Goal: Transaction & Acquisition: Purchase product/service

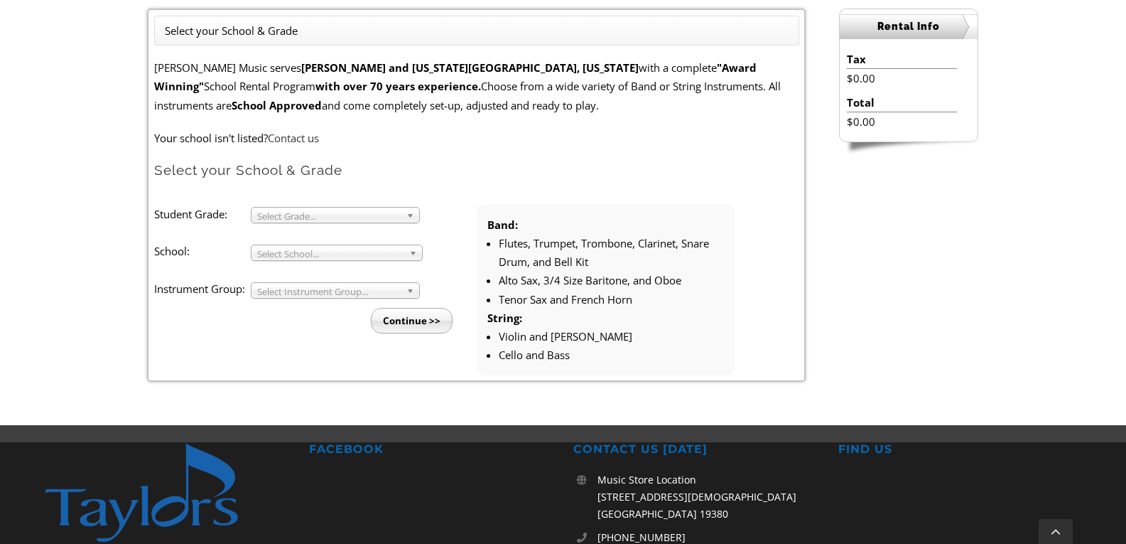
scroll to position [405, 0]
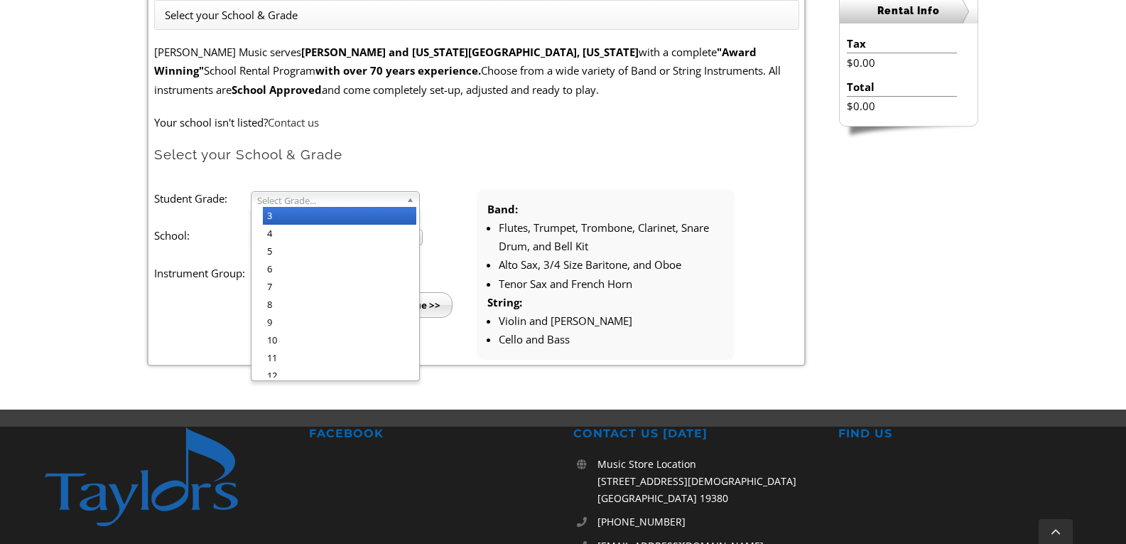
click at [272, 198] on span "Select Grade..." at bounding box center [329, 200] width 144 height 17
click at [279, 231] on li "4" at bounding box center [339, 234] width 153 height 18
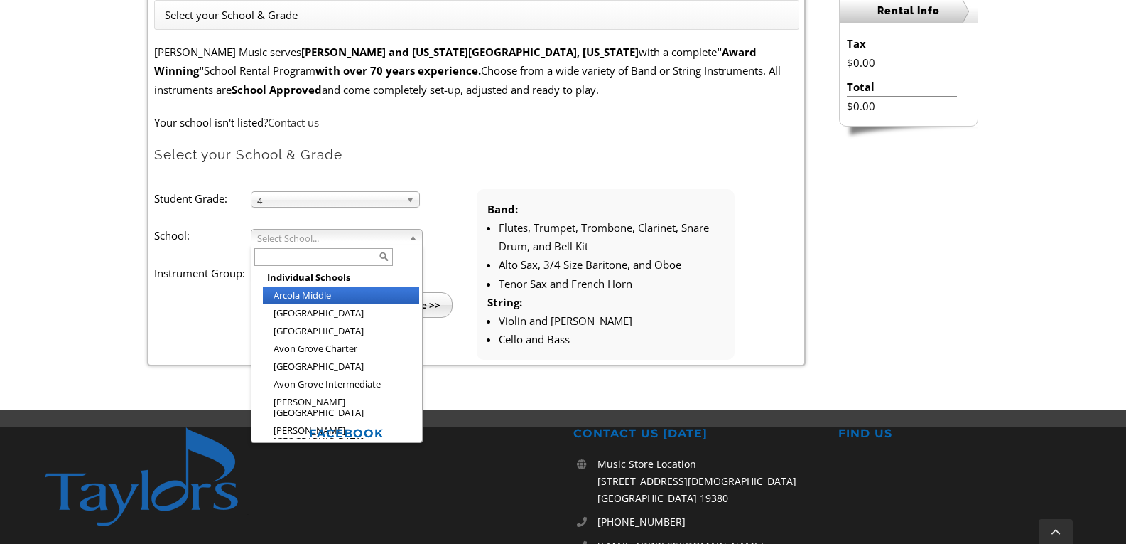
click at [279, 232] on span "Select School..." at bounding box center [330, 238] width 146 height 17
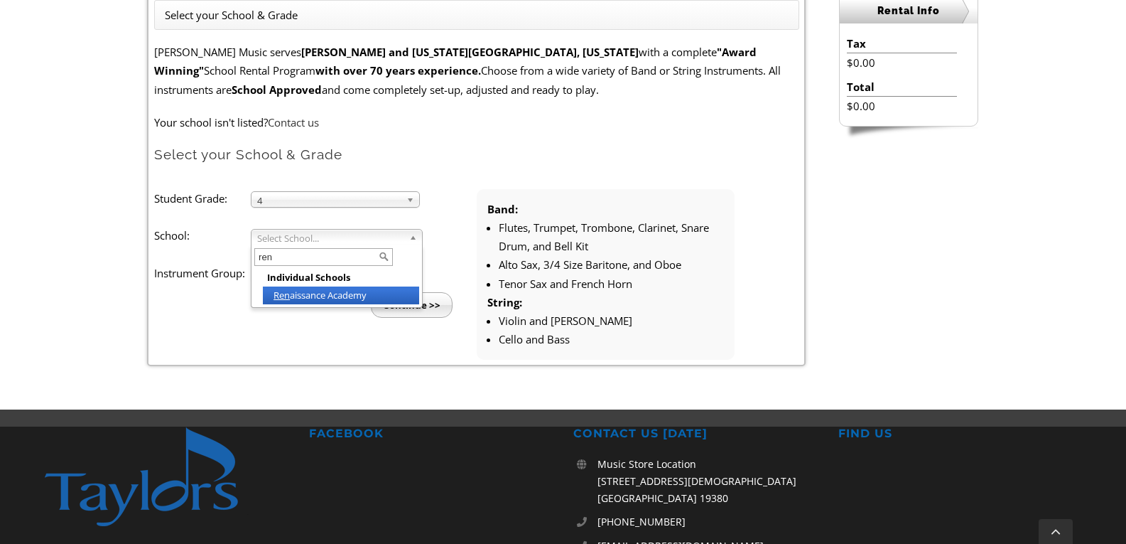
type input "ren"
click at [318, 296] on li "Ren aissance Academy" at bounding box center [341, 295] width 156 height 18
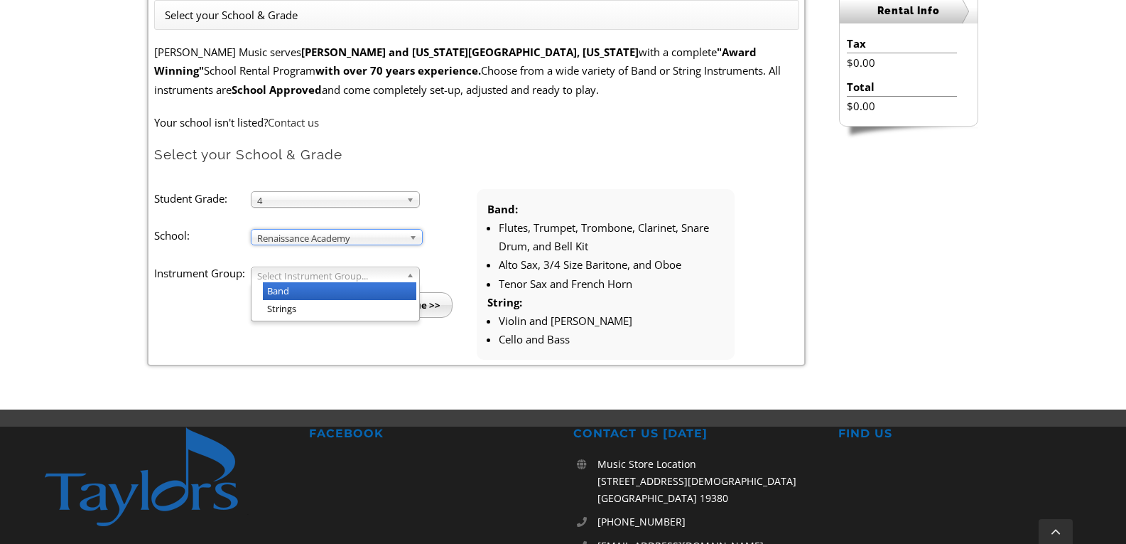
click at [316, 274] on span "Select Instrument Group..." at bounding box center [329, 275] width 144 height 17
click at [304, 290] on li "Band" at bounding box center [339, 291] width 153 height 18
click at [409, 303] on input "Continue >>" at bounding box center [412, 305] width 82 height 26
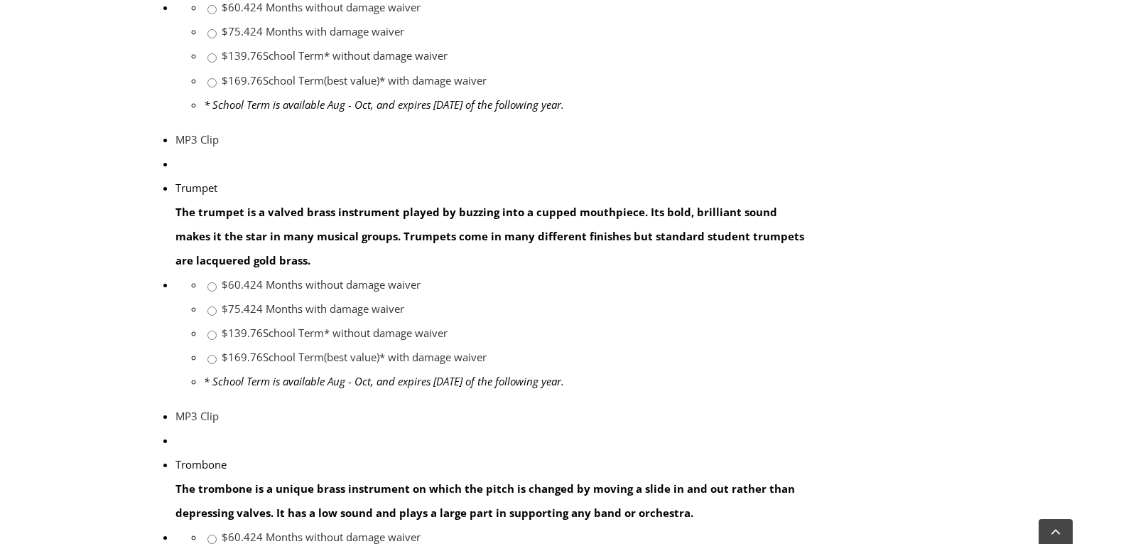
scroll to position [1156, 0]
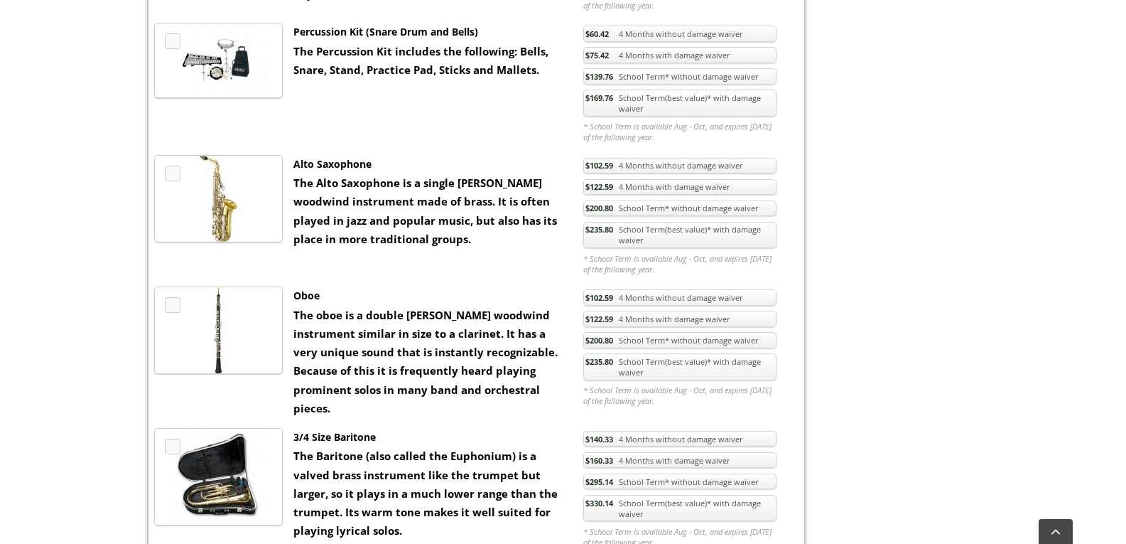
click at [727, 230] on link "$235.80 School Term(best value)* with damage waiver" at bounding box center [679, 235] width 193 height 27
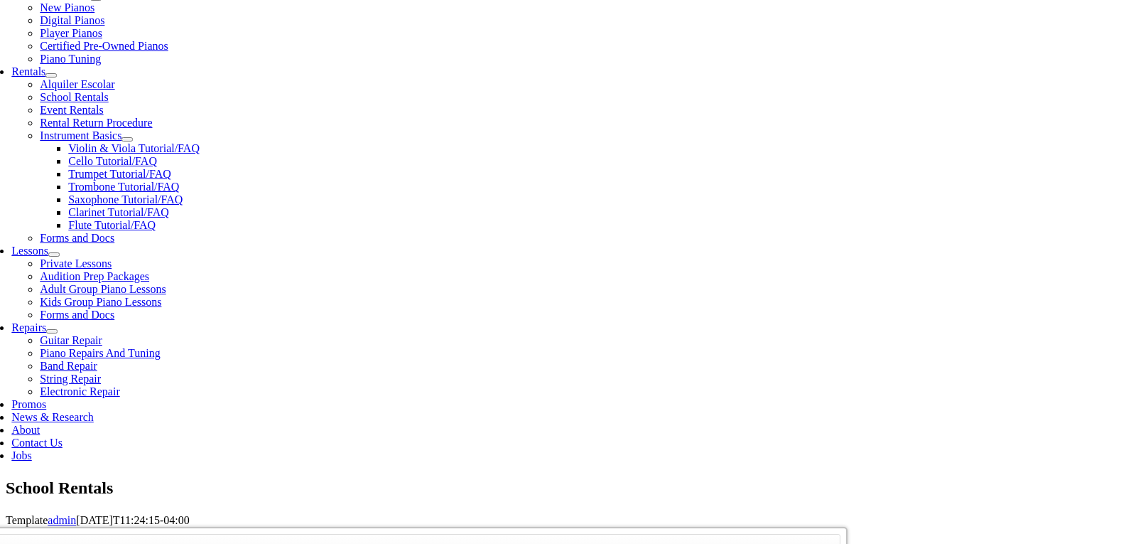
scroll to position [481, 0]
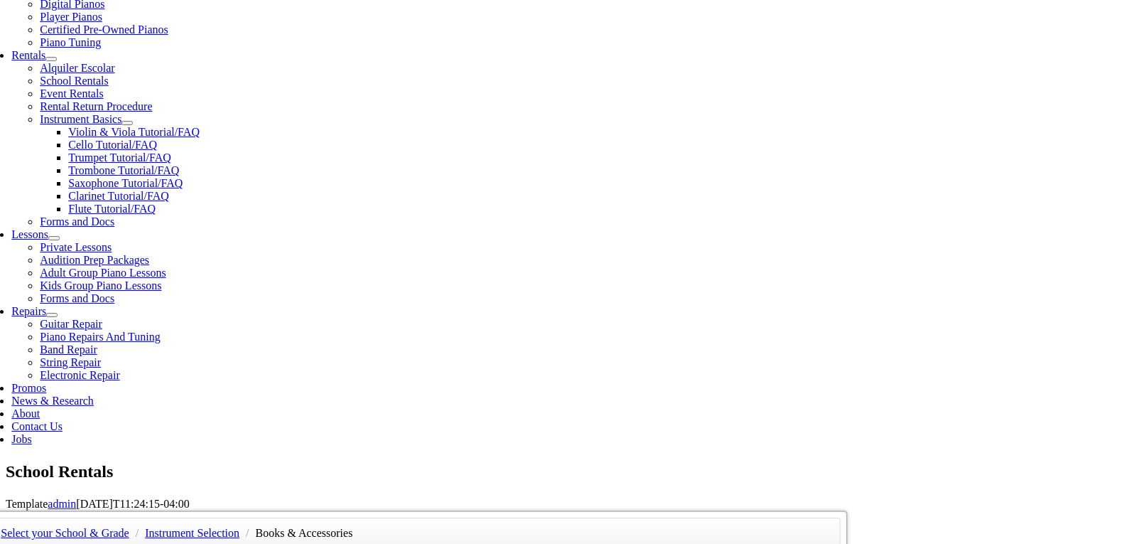
scroll to position [462, 0]
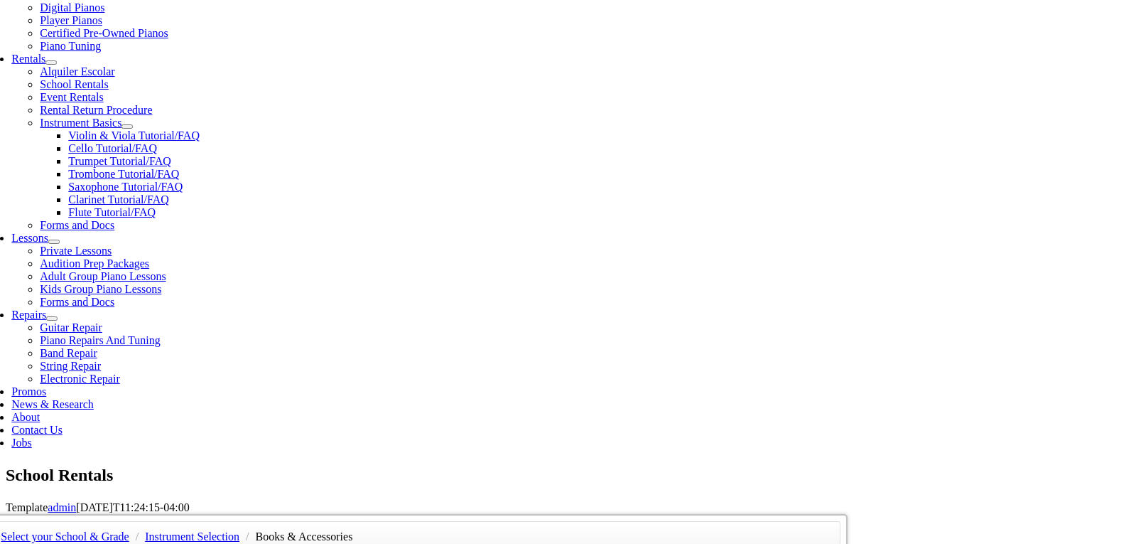
checkbox input"] "false"
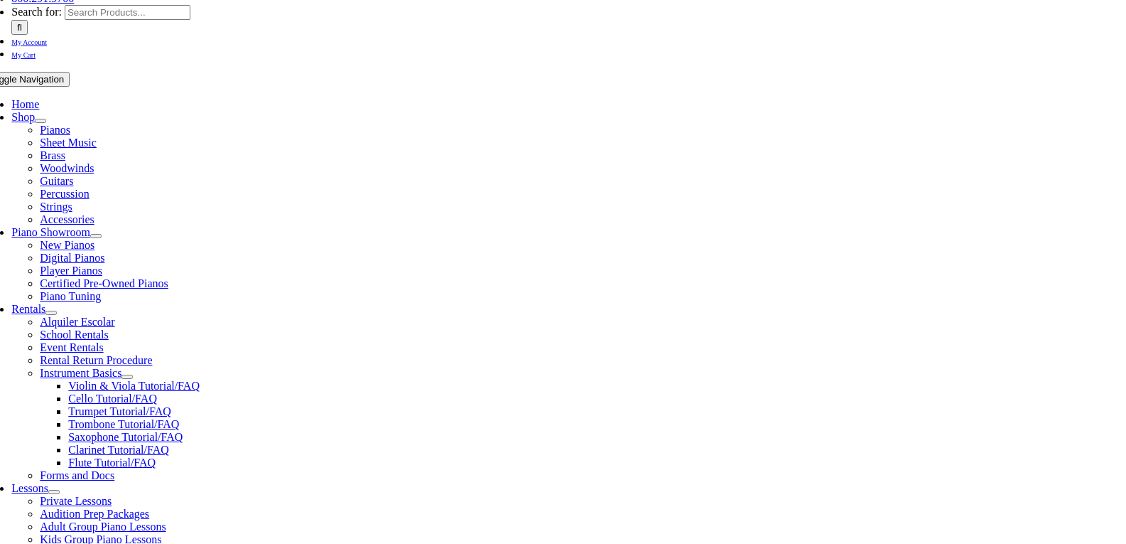
scroll to position [460, 0]
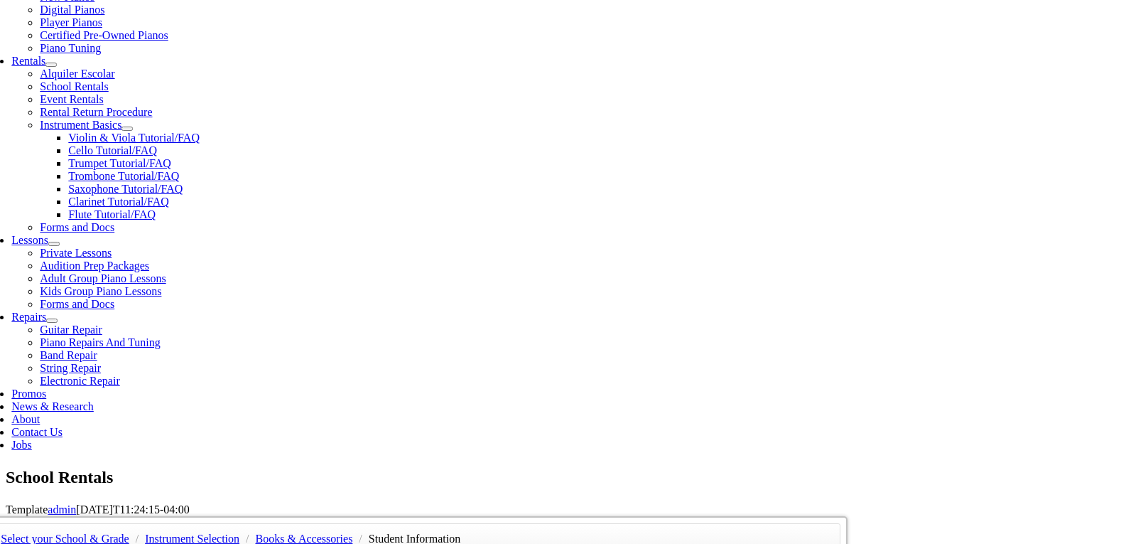
type input "1"
type input "Killiana"
type input "McKee"
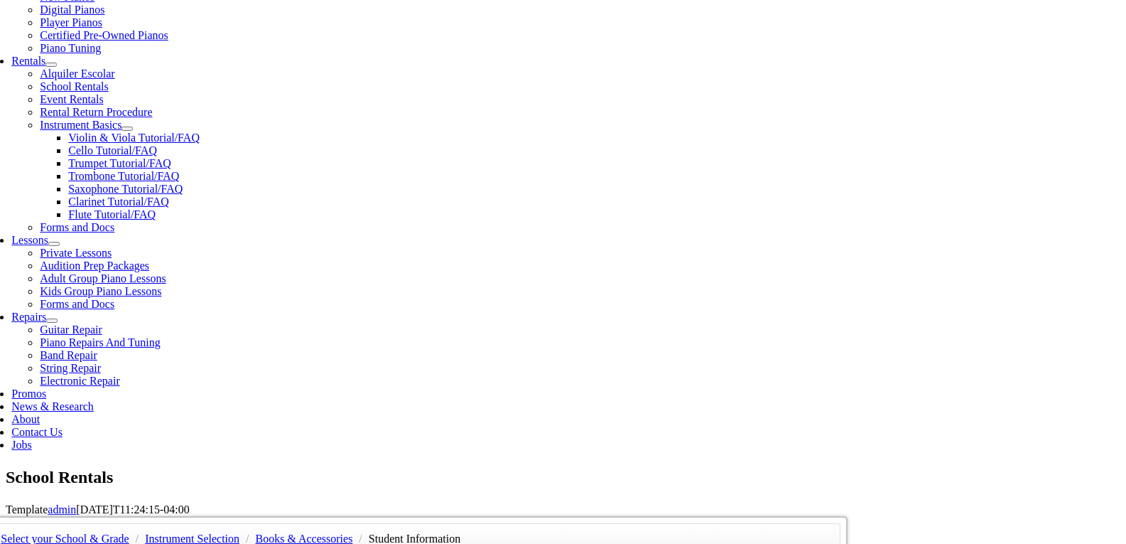
type input "Costco"
type input "610.906.5050"
type input "24739932"
type input "01/13/1979"
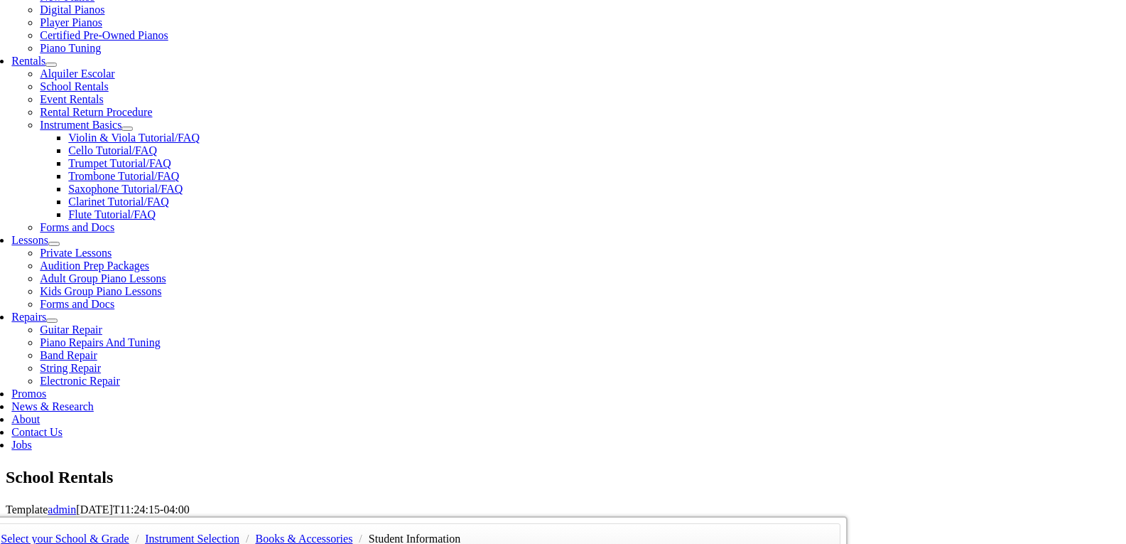
type input "Jason mckee"
type input "484.432.0604"
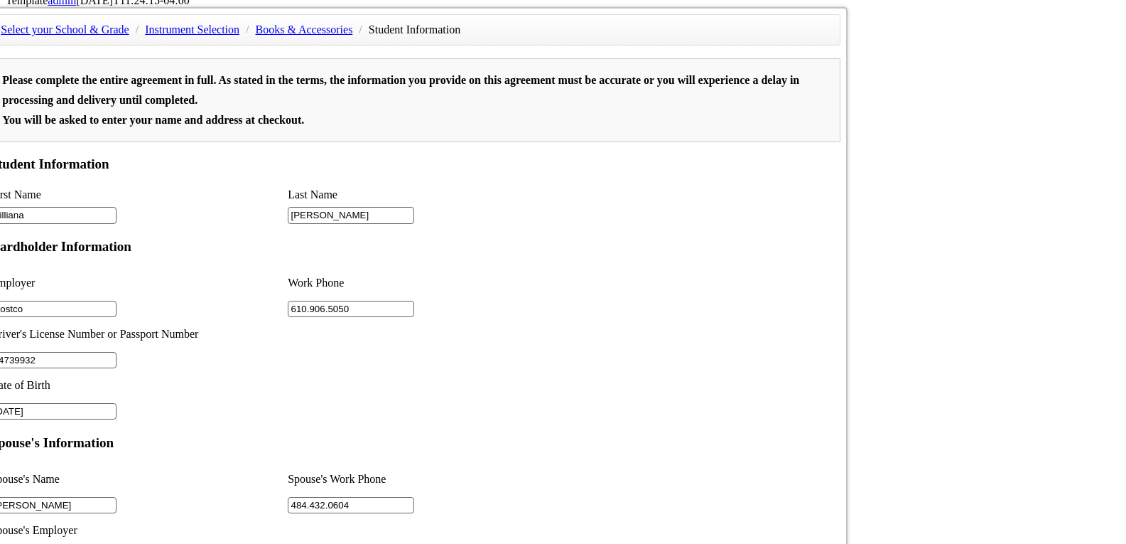
scroll to position [969, 0]
type input "Sharpe"
type input "2"
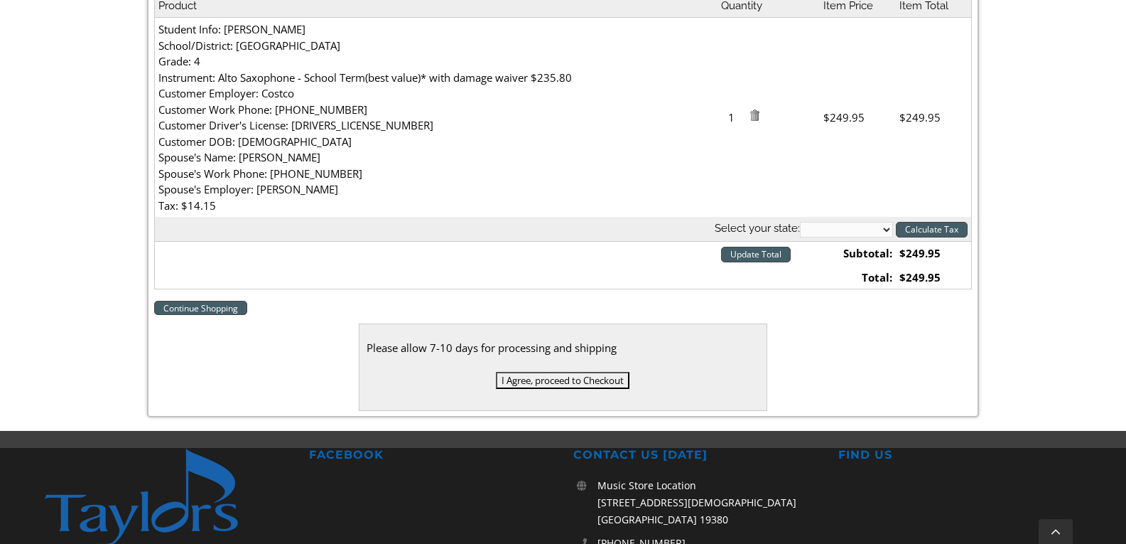
scroll to position [472, 0]
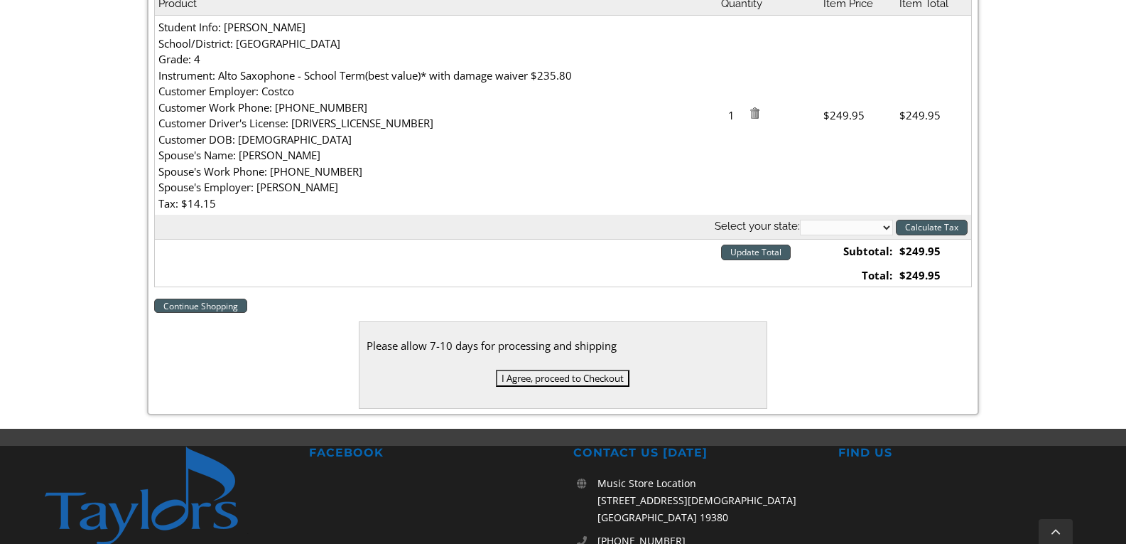
click at [856, 230] on select "[US_STATE] [US_STATE] [US_STATE] [US_STATE] [US_STATE] [US_STATE] [US_STATE] [U…" at bounding box center [846, 228] width 93 height 16
select select "PA"
click at [800, 220] on select "[US_STATE] [US_STATE] [US_STATE] [US_STATE] [US_STATE] [US_STATE] [US_STATE] [U…" at bounding box center [846, 228] width 93 height 16
click at [934, 229] on input "Calculate Tax" at bounding box center [932, 228] width 72 height 16
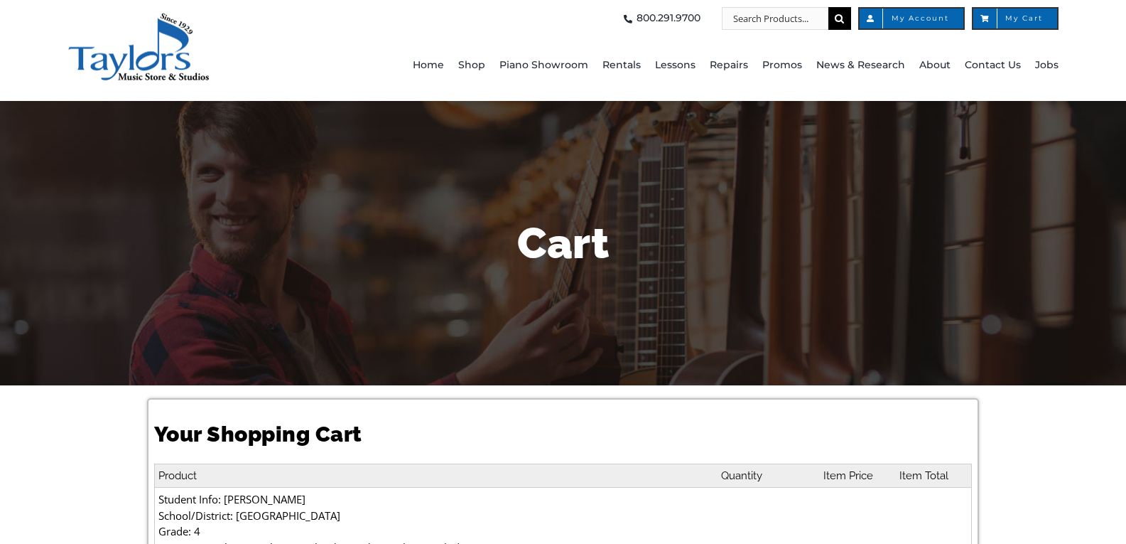
select select "PA"
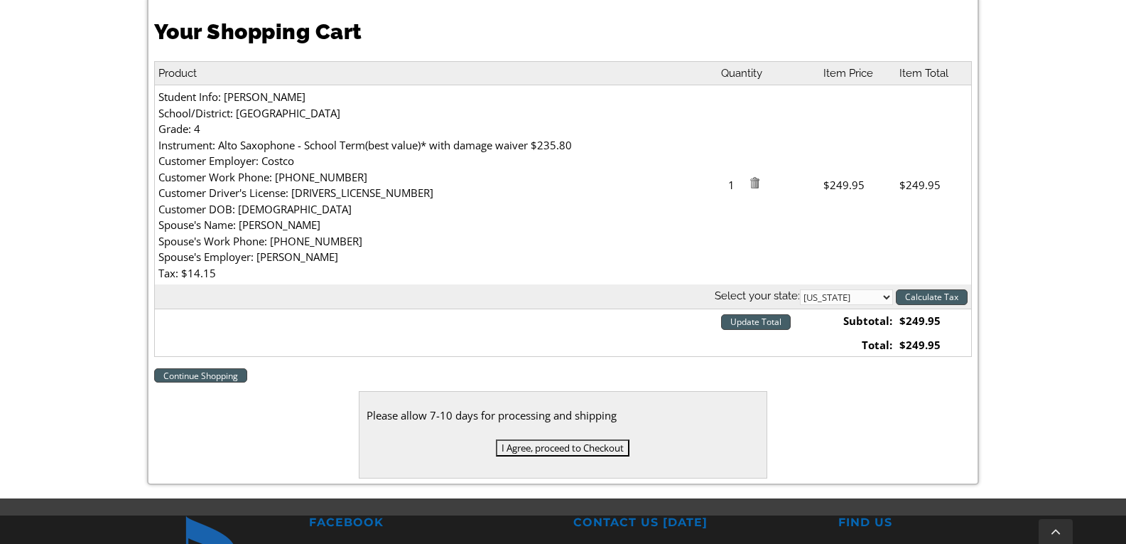
scroll to position [404, 0]
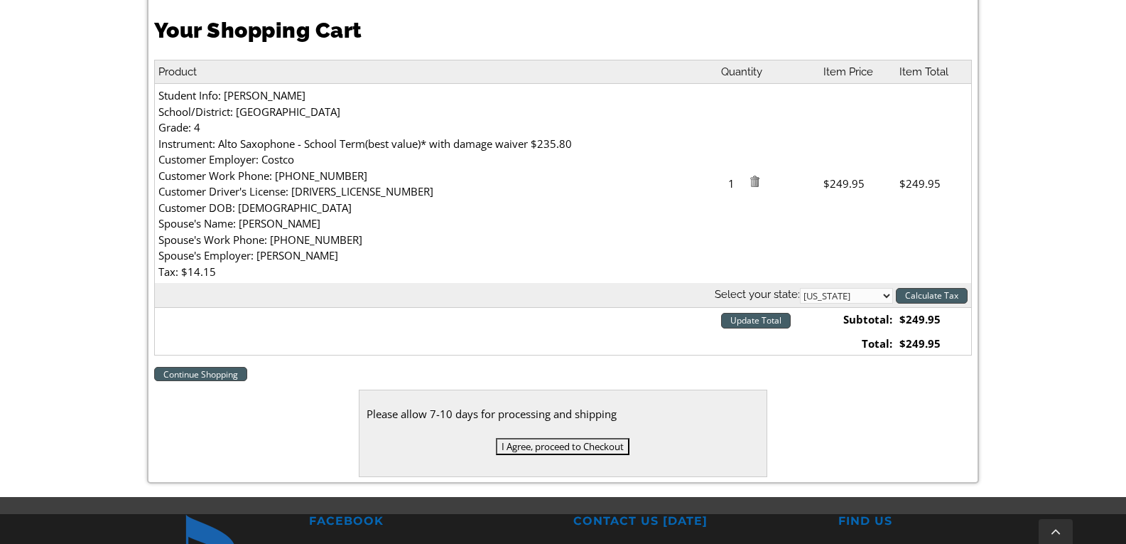
click at [548, 448] on input "I Agree, proceed to Checkout" at bounding box center [563, 446] width 134 height 17
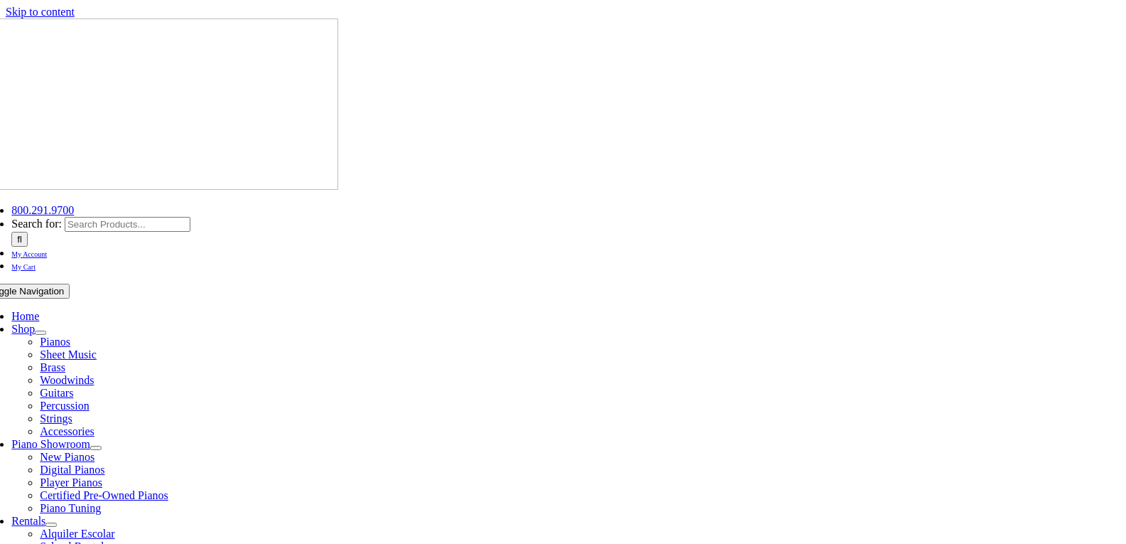
select select
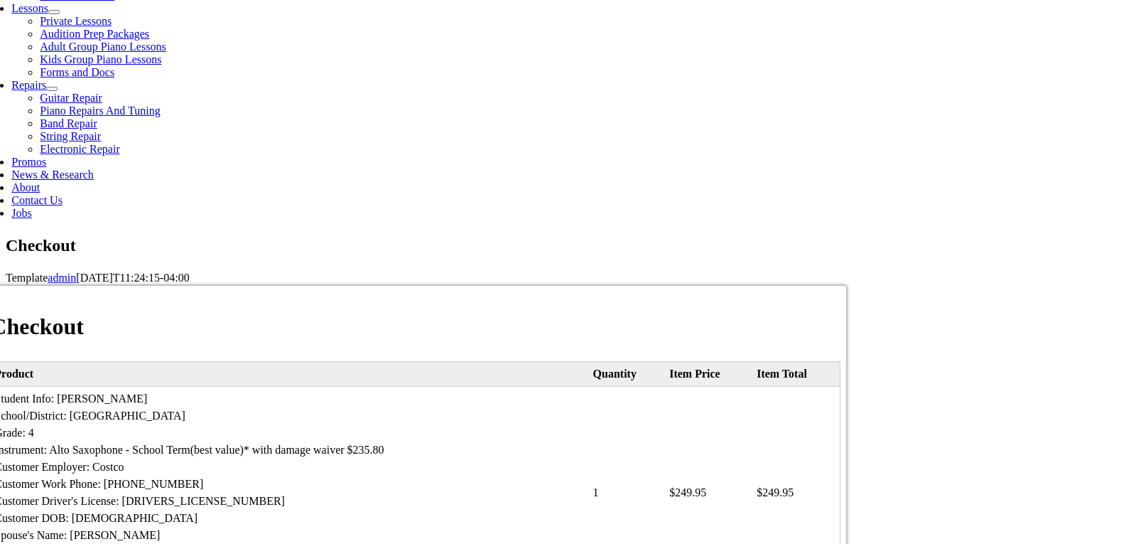
scroll to position [702, 0]
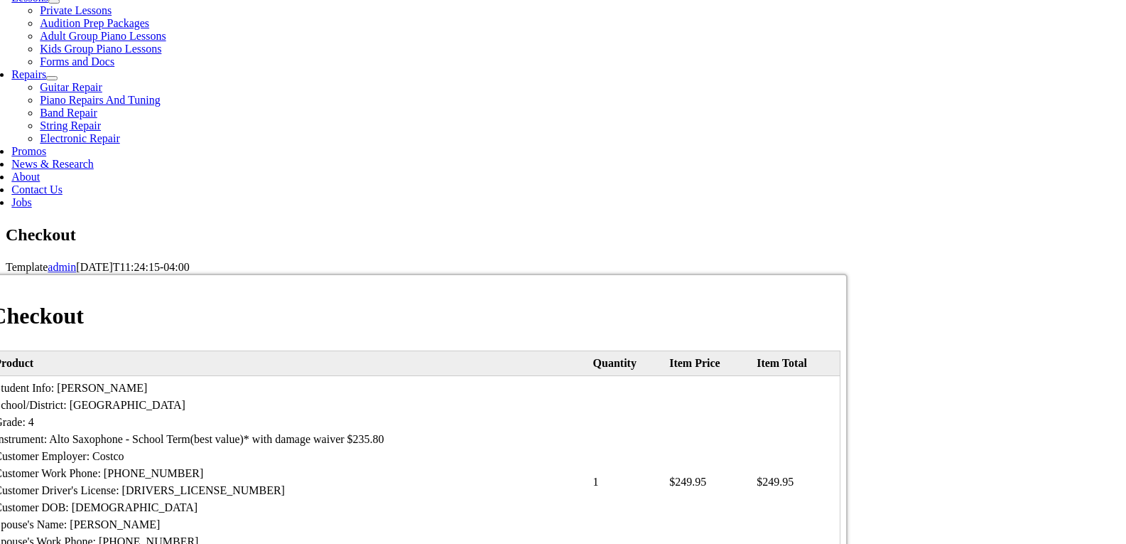
type input "Jessica"
type input "McKee"
type input "1031 Elmwood Drive"
type input "Pottstown"
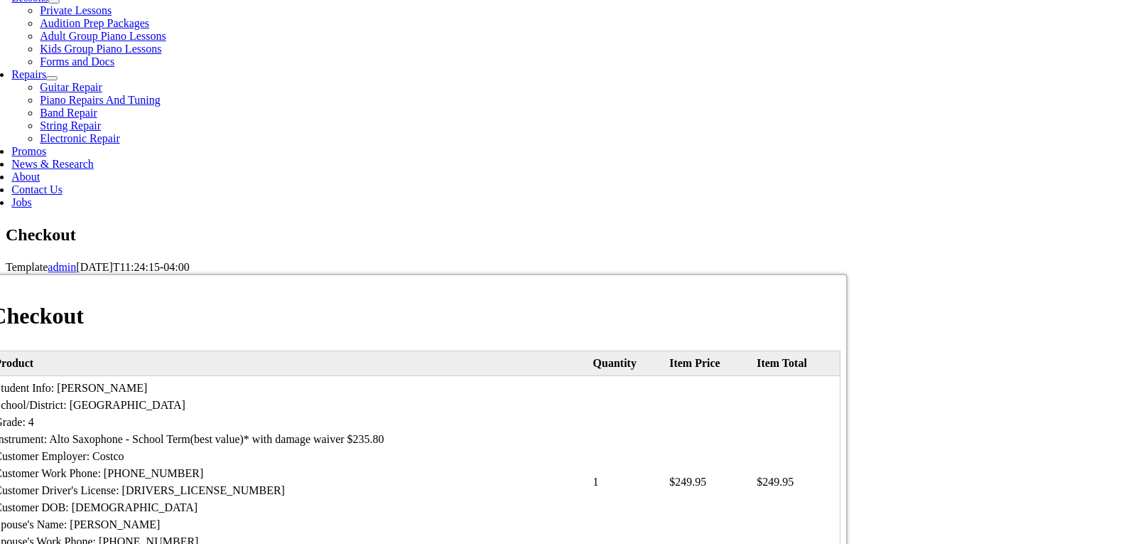
select select "PA"
type input "19464"
select select "mastercard"
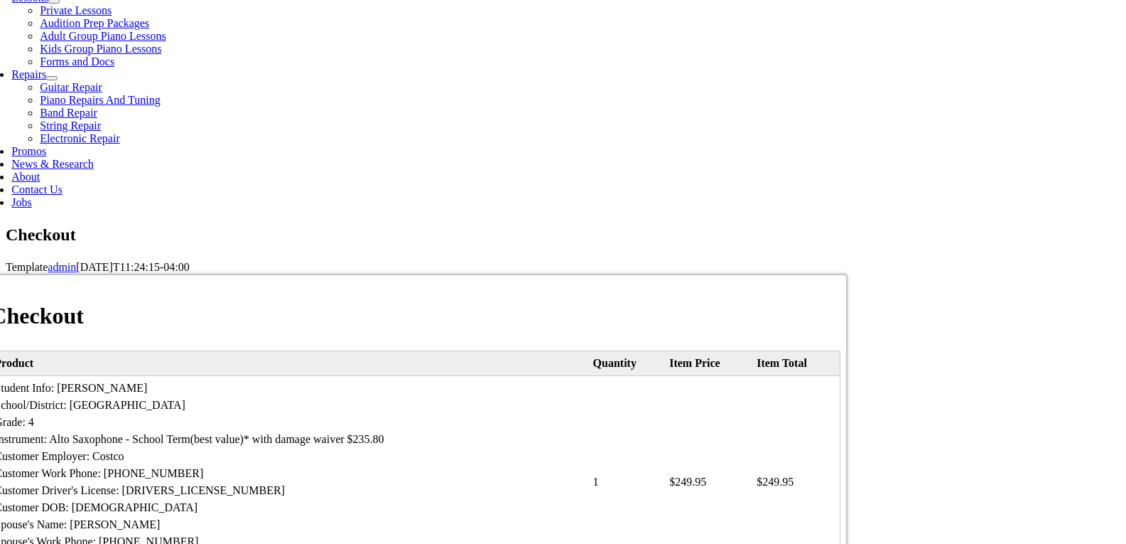
type input "5129925956435294"
select select "02"
select select "2029"
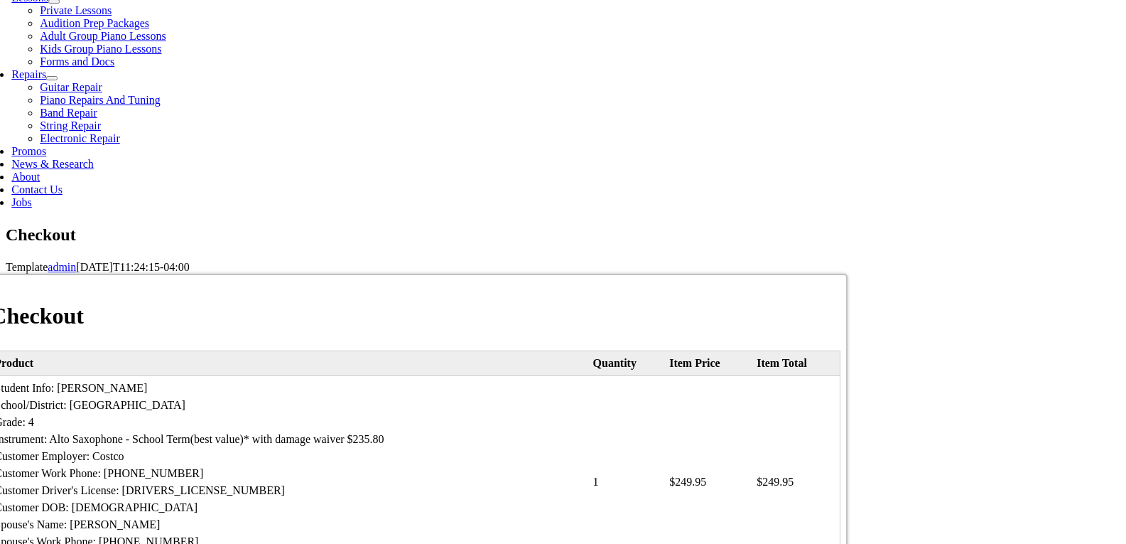
type input "007"
type input "610.906.5050"
type input "jessica.garnermckee@gmail.com"
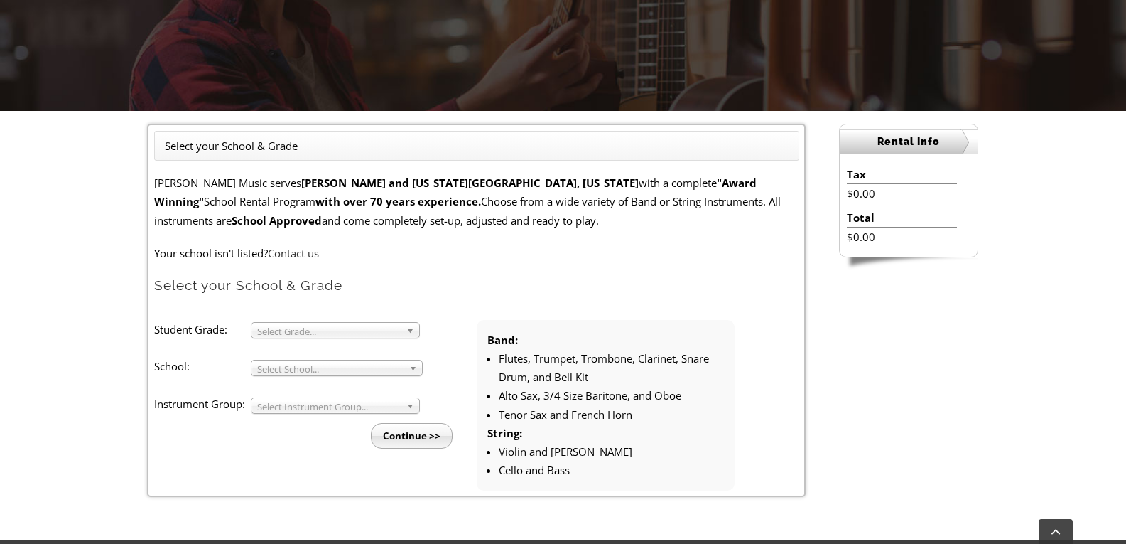
scroll to position [320, 0]
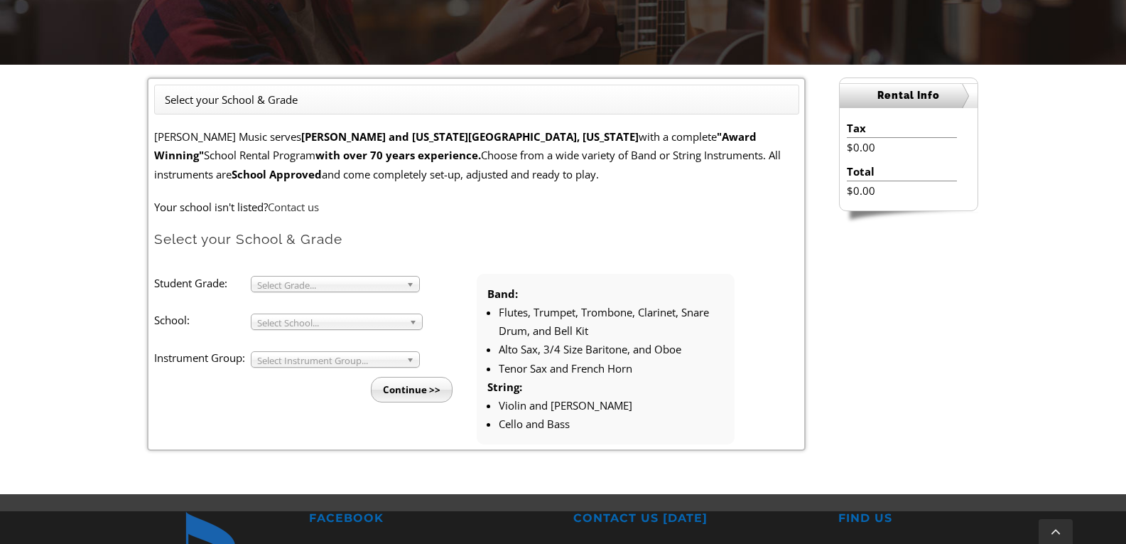
click at [323, 281] on span "Select Grade..." at bounding box center [329, 284] width 144 height 17
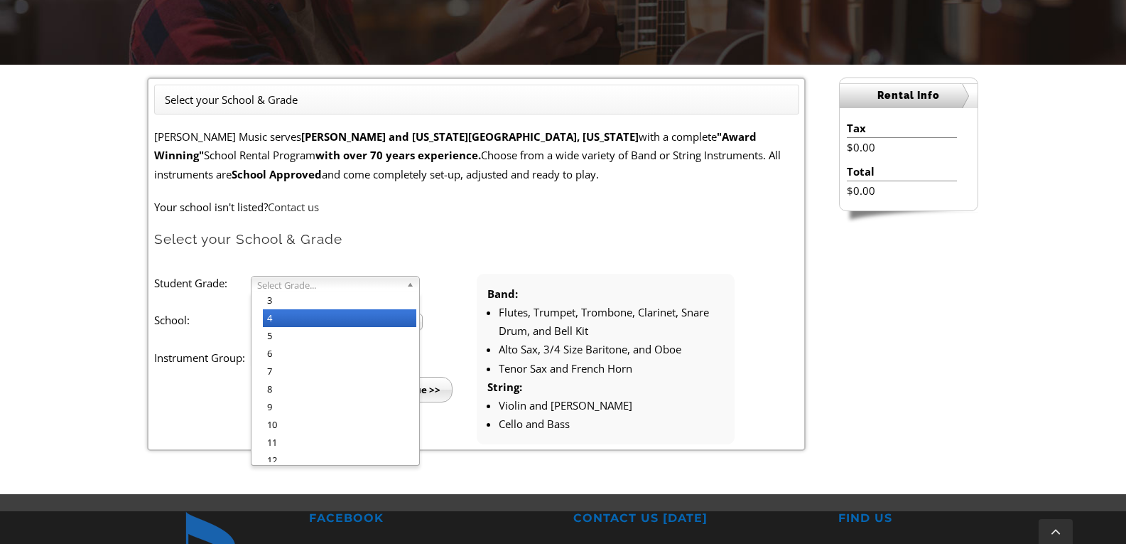
click at [289, 312] on li "4" at bounding box center [339, 318] width 153 height 18
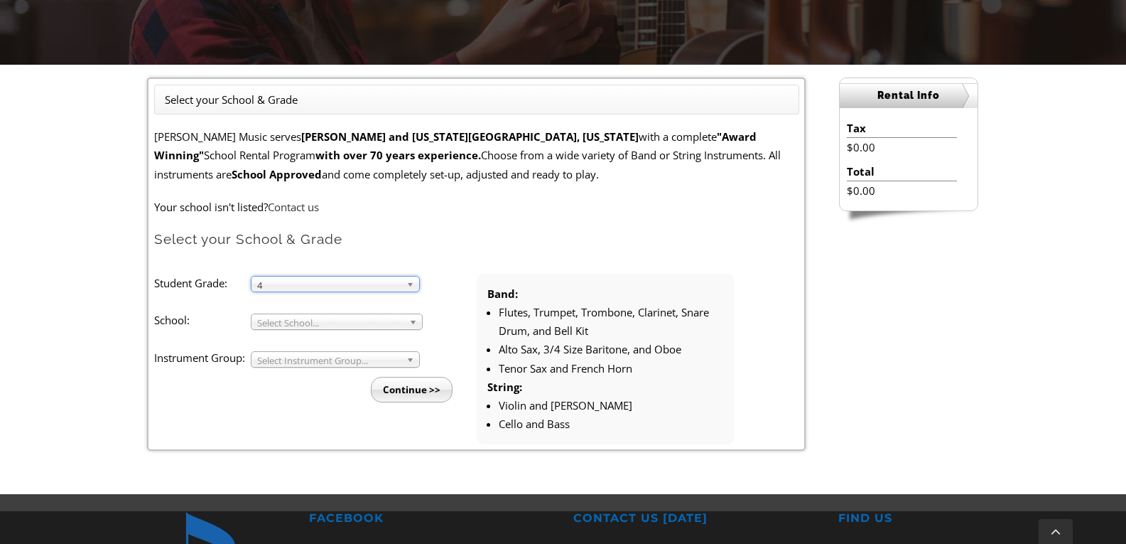
click at [288, 323] on span "Select School..." at bounding box center [330, 322] width 146 height 17
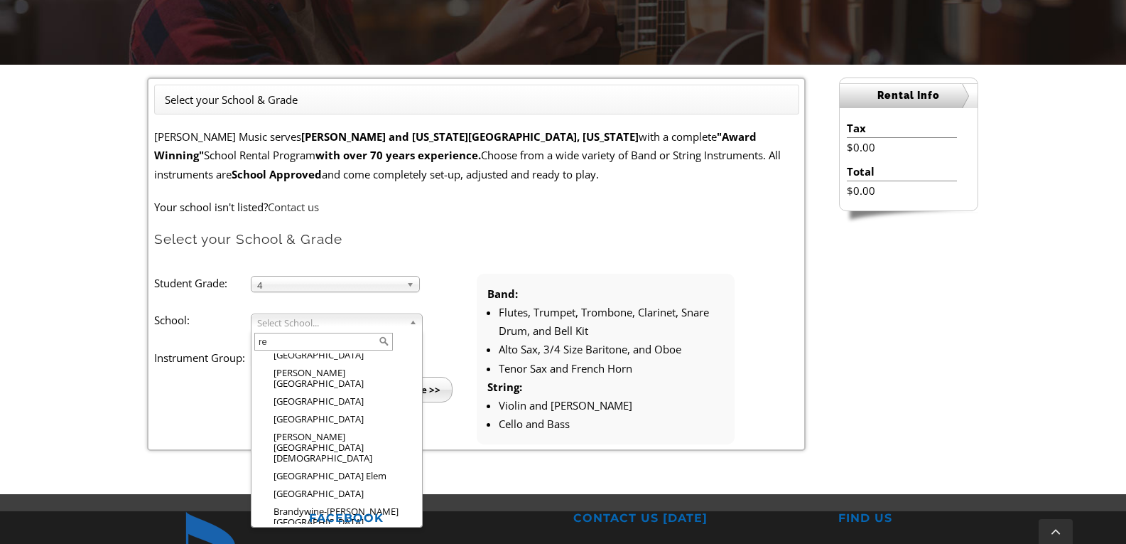
scroll to position [0, 0]
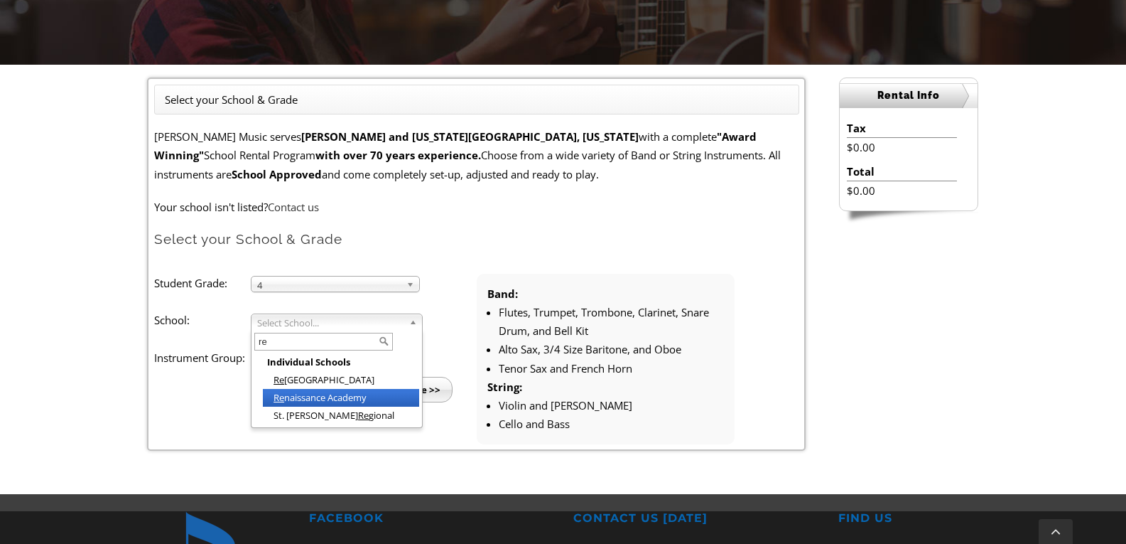
type input "re"
click at [304, 399] on li "Re naissance Academy" at bounding box center [341, 398] width 156 height 18
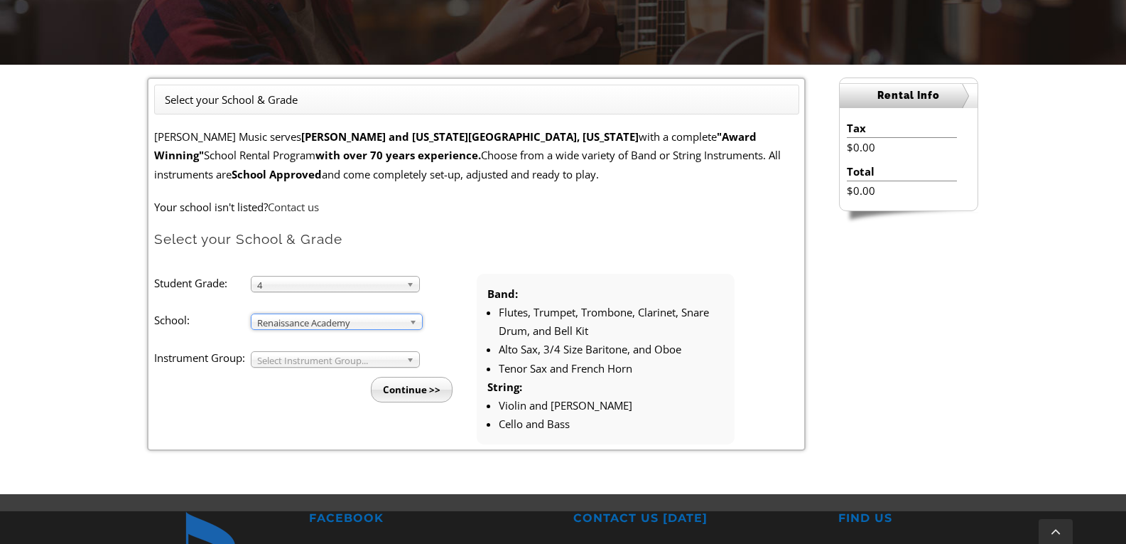
click at [308, 368] on li "Continue >>" at bounding box center [321, 384] width 311 height 35
click at [308, 360] on span "Select Instrument Group..." at bounding box center [329, 360] width 144 height 17
click at [305, 379] on li "Band" at bounding box center [339, 376] width 153 height 18
click at [402, 394] on input "Continue >>" at bounding box center [412, 390] width 82 height 26
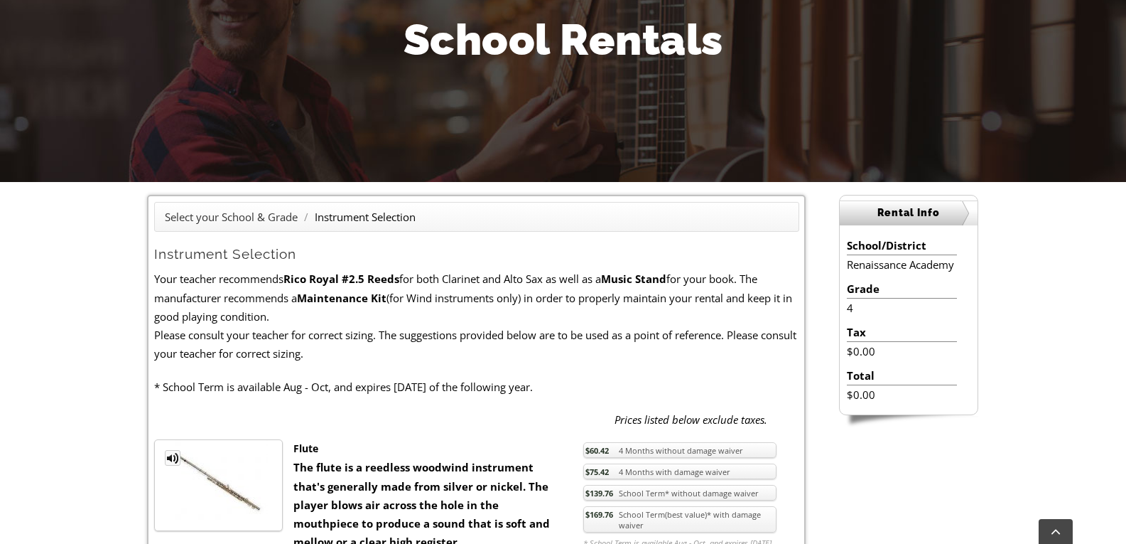
scroll to position [207, 0]
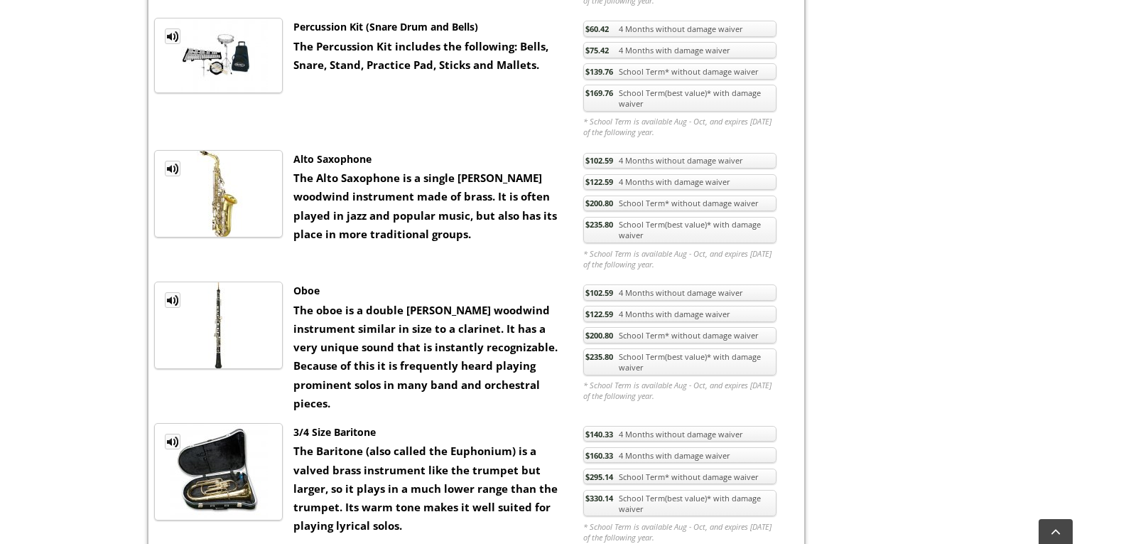
scroll to position [1175, 0]
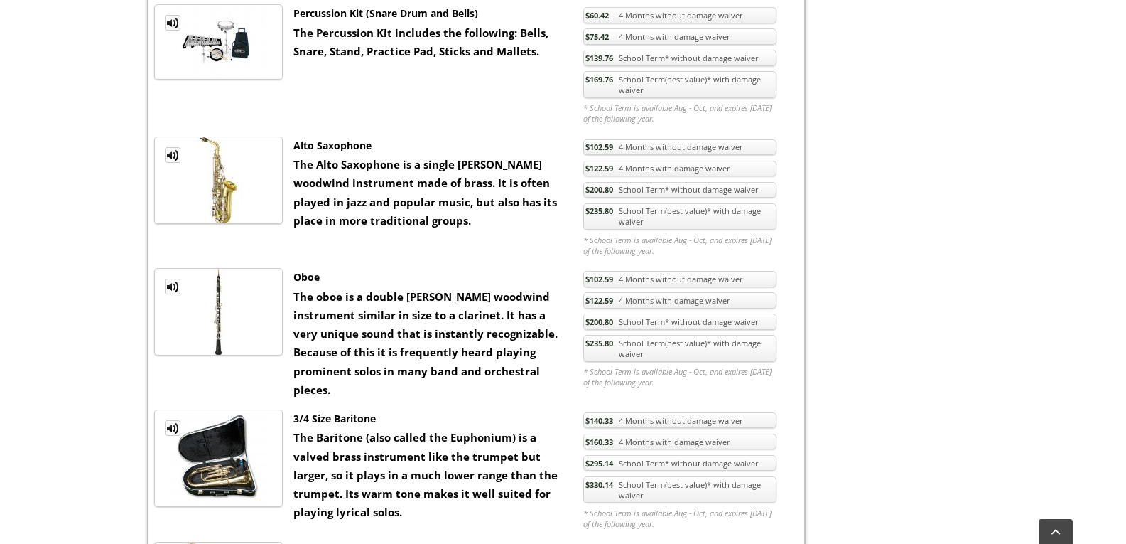
click at [632, 217] on link "$235.80 School Term(best value)* with damage waiver" at bounding box center [679, 216] width 193 height 27
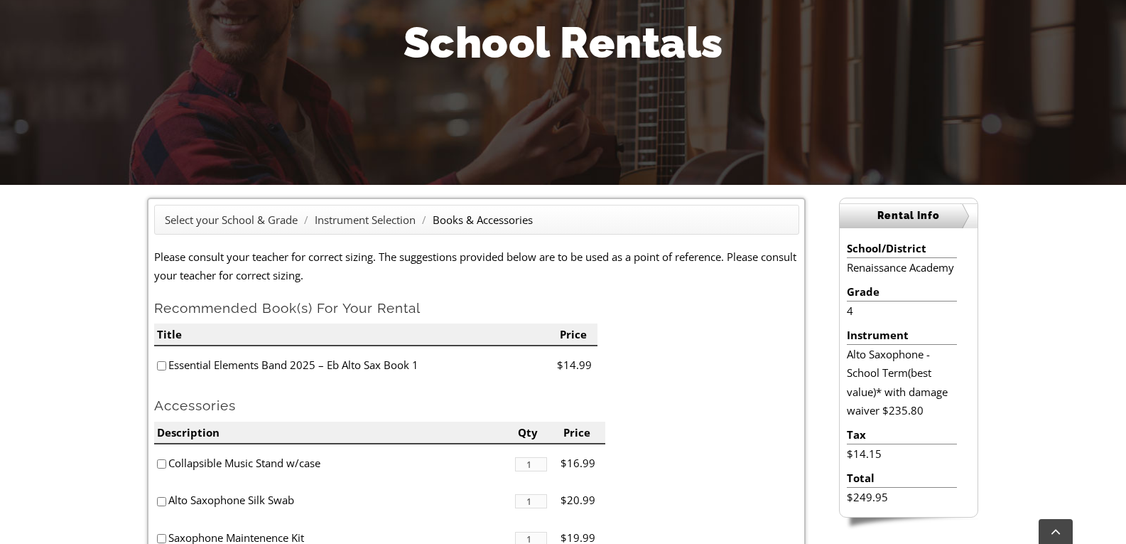
scroll to position [204, 0]
